Goal: Transaction & Acquisition: Purchase product/service

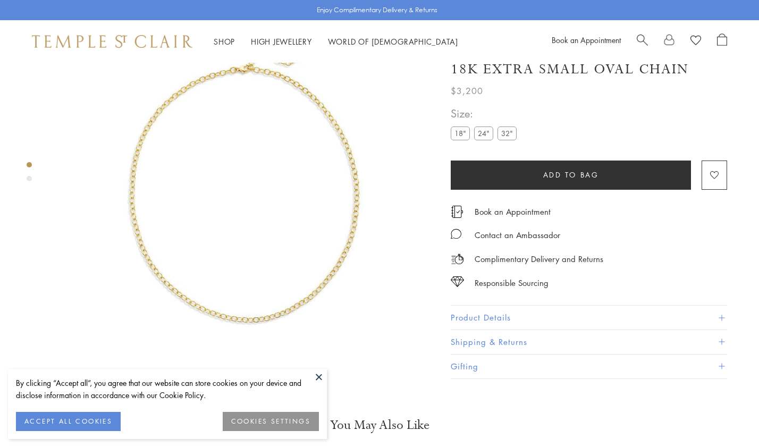
scroll to position [63, 0]
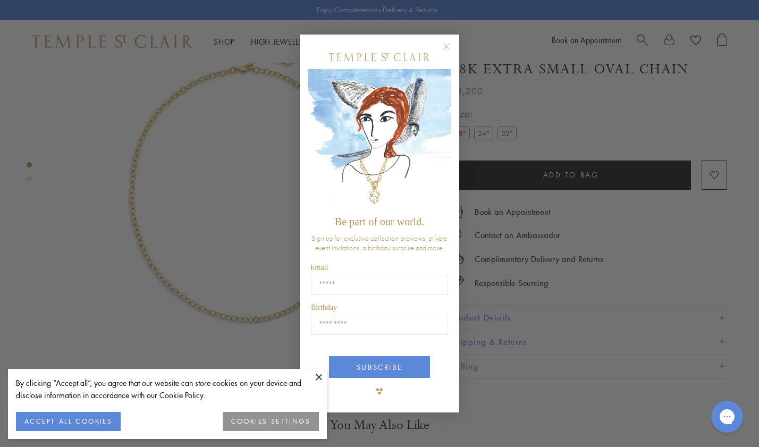
click at [443, 46] on circle "Close dialog" at bounding box center [447, 46] width 13 height 13
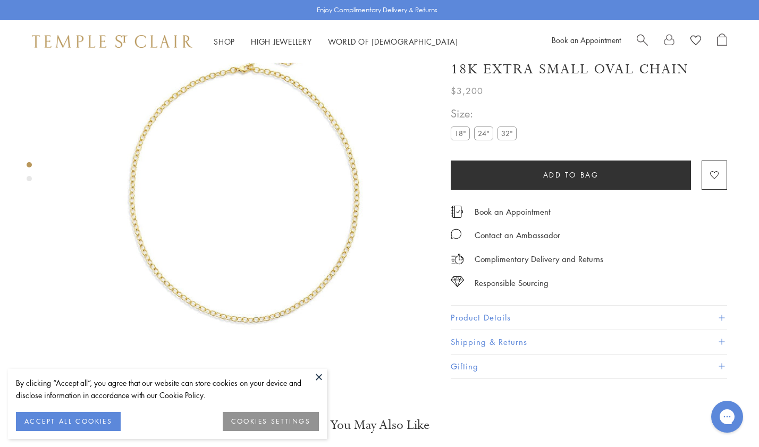
click at [99, 41] on img at bounding box center [112, 41] width 161 height 13
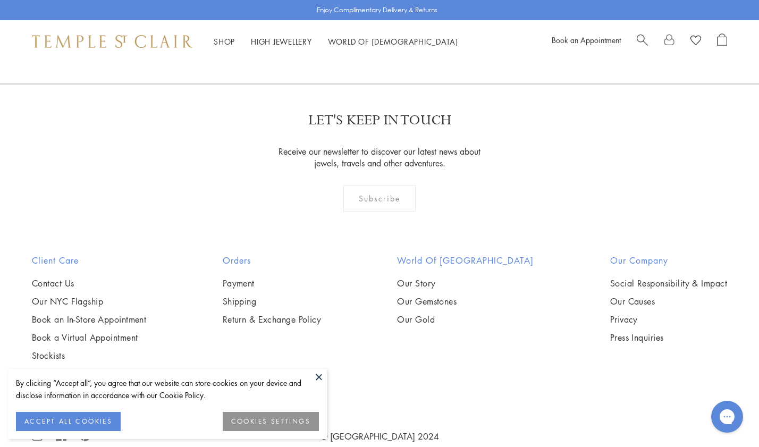
scroll to position [2891, 0]
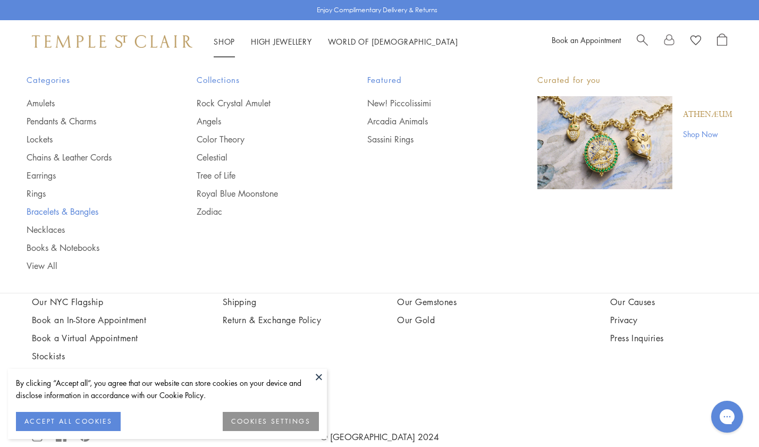
click at [54, 211] on link "Bracelets & Bangles" at bounding box center [91, 212] width 128 height 12
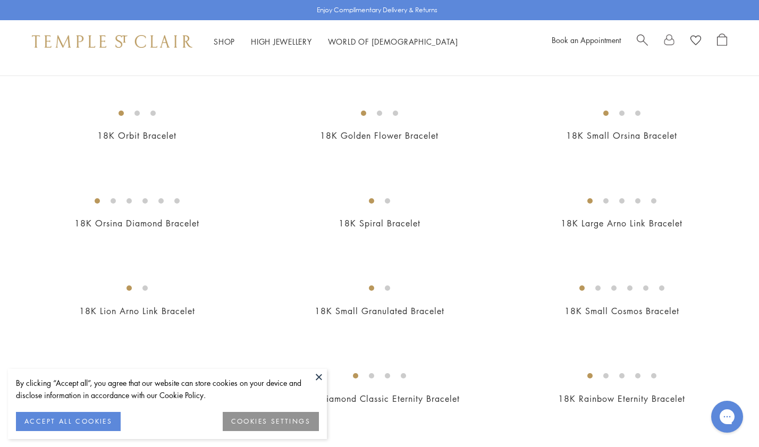
scroll to position [428, 0]
